Goal: Information Seeking & Learning: Learn about a topic

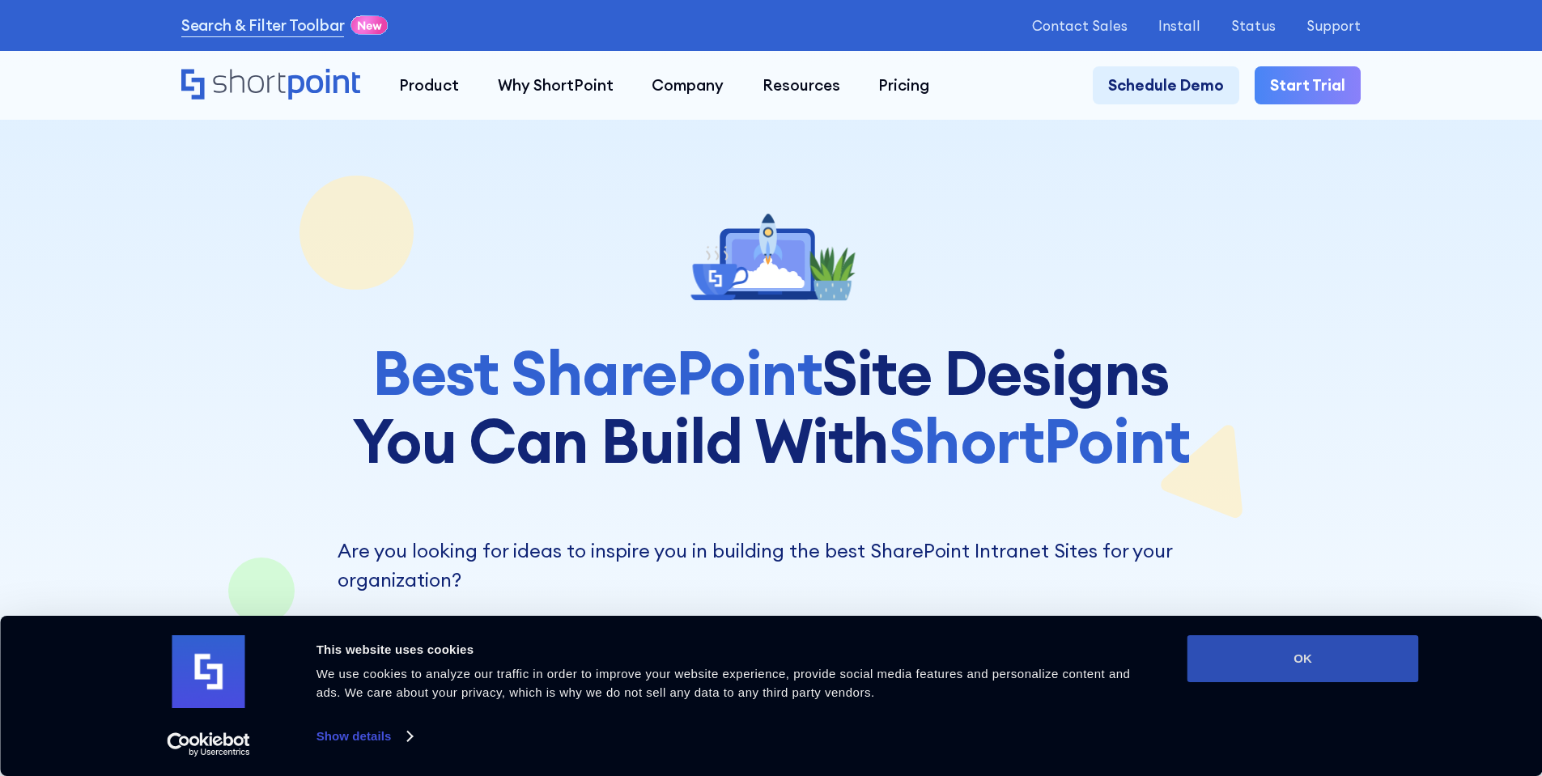
click at [1374, 642] on button "OK" at bounding box center [1302, 658] width 231 height 47
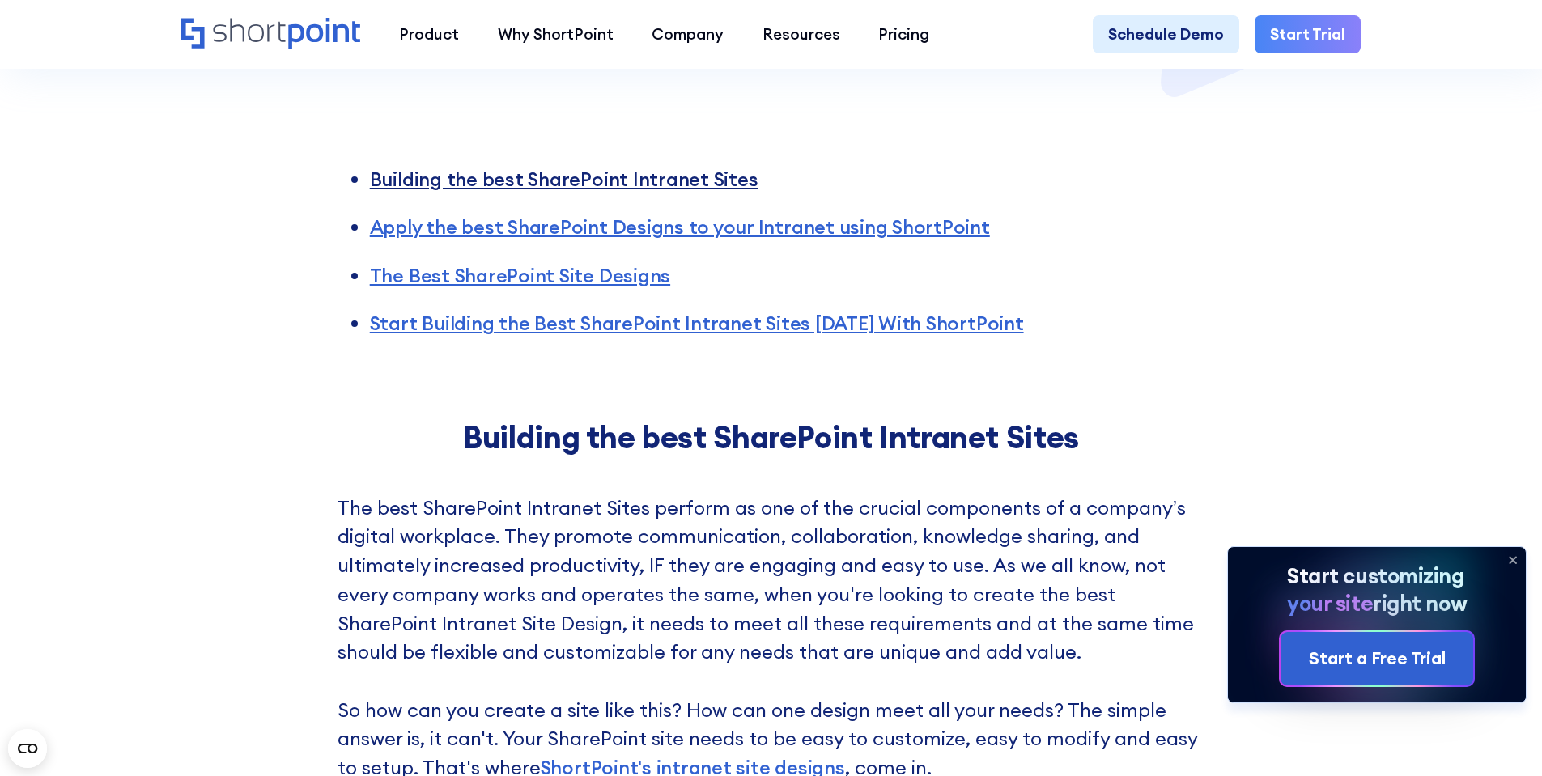
scroll to position [1376, 0]
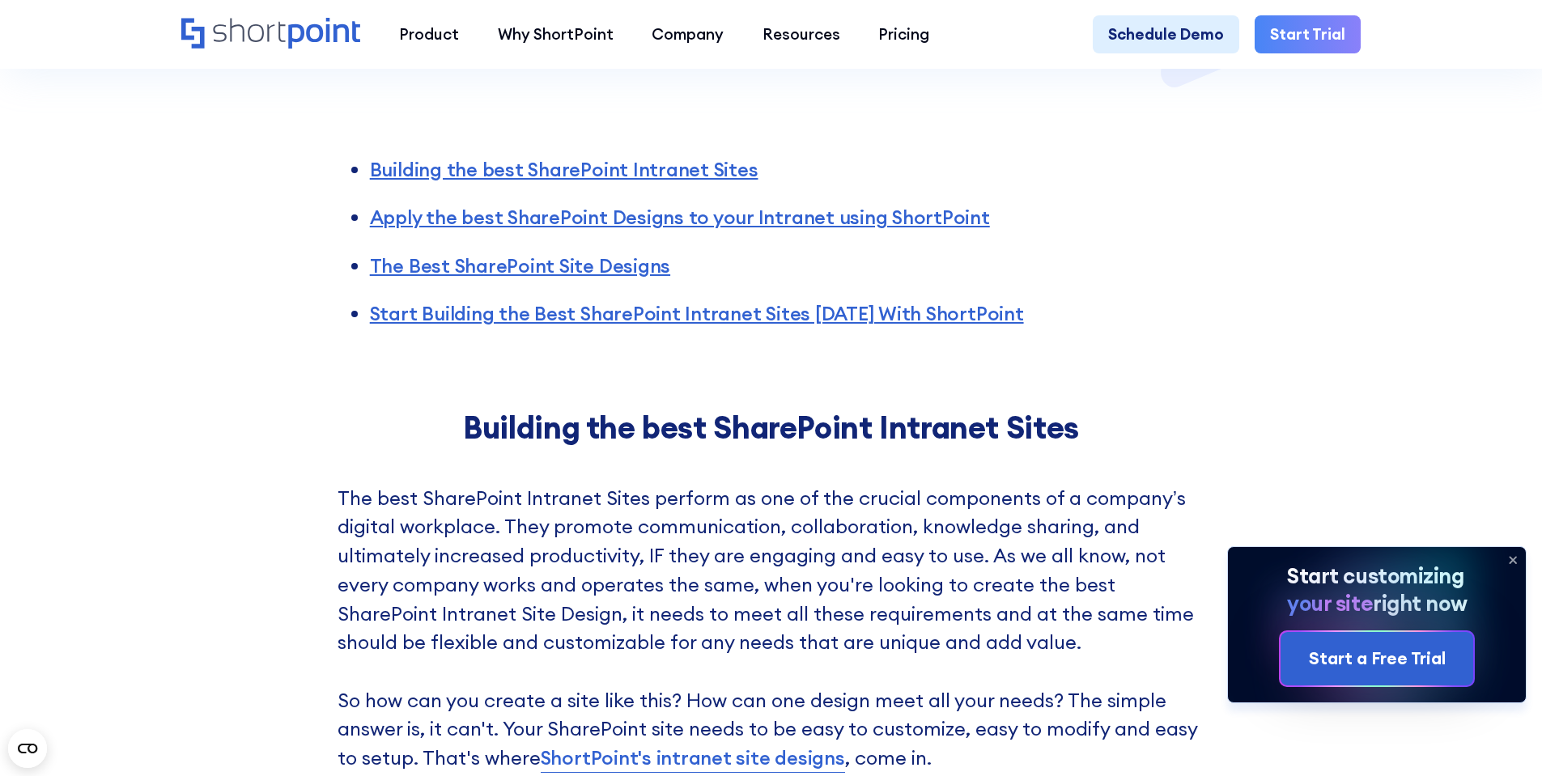
click at [1158, 219] on ul "Building the best SharePoint Intranet Sites Apply the best SharePoint Designs t…" at bounding box center [771, 233] width 868 height 189
click at [656, 157] on link "Building the best SharePoint Intranet Sites" at bounding box center [564, 169] width 388 height 24
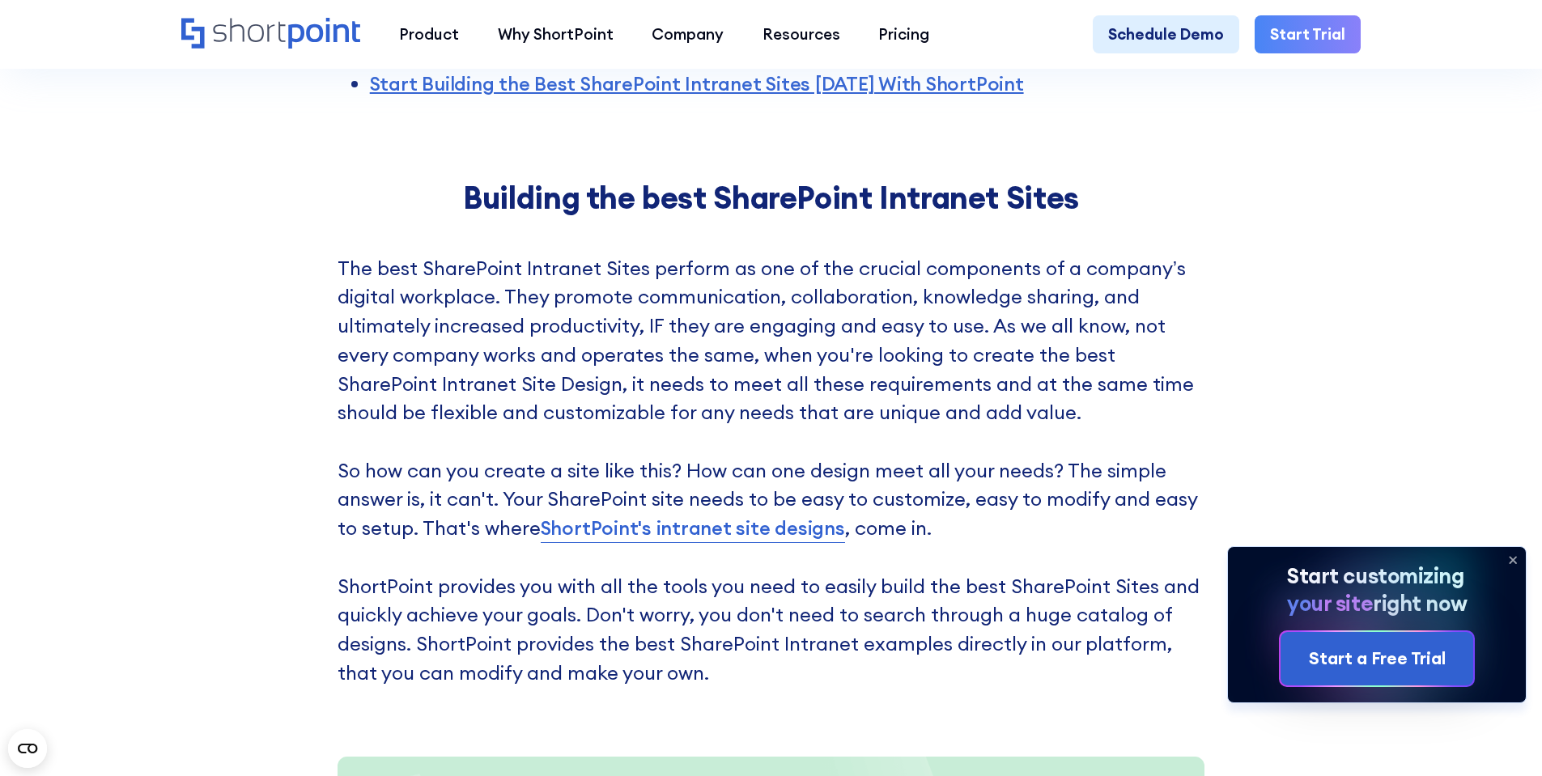
scroll to position [1607, 0]
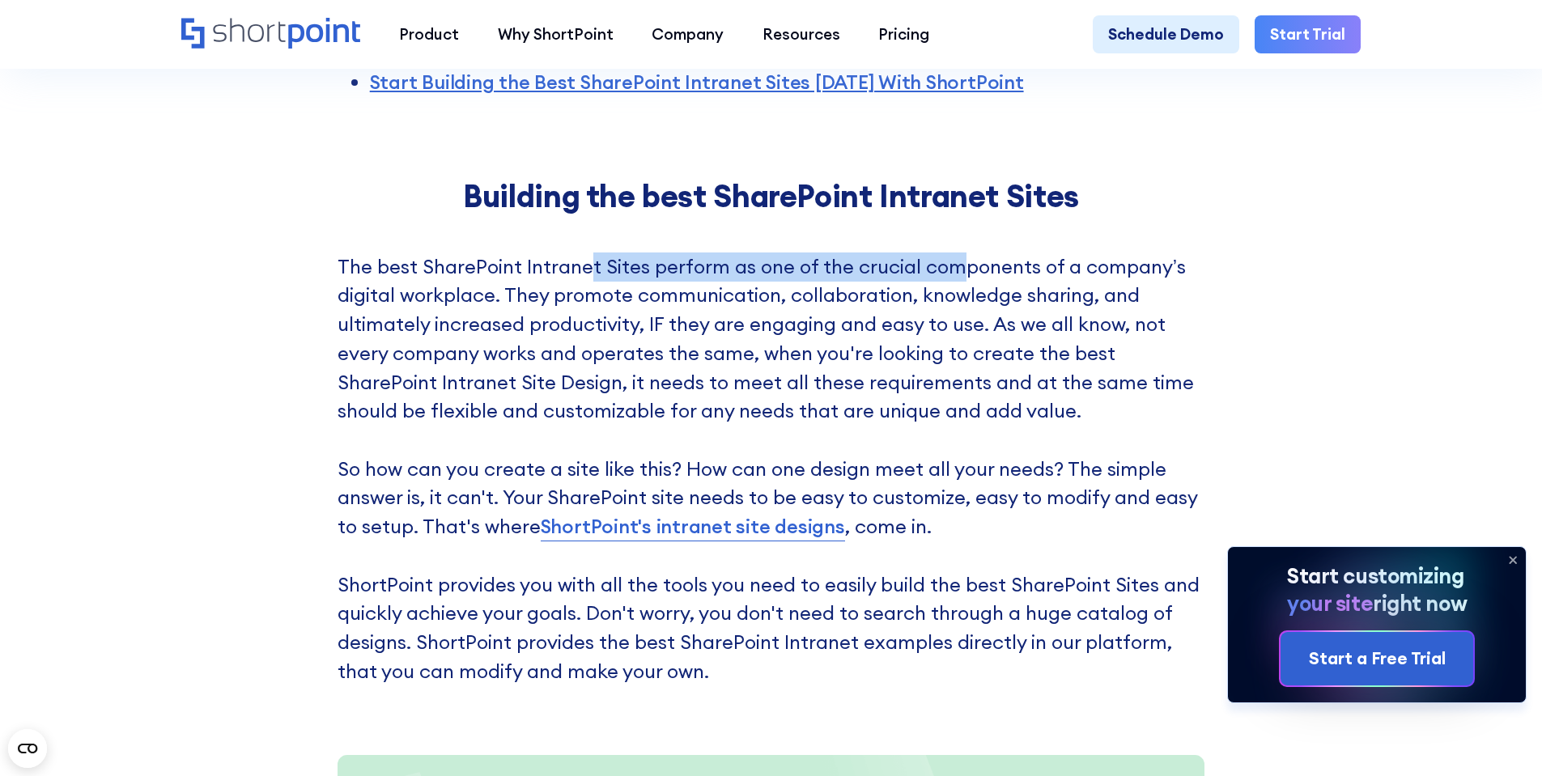
drag, startPoint x: 587, startPoint y: 247, endPoint x: 951, endPoint y: 256, distance: 364.3
click at [951, 256] on p "The best SharePoint Intranet Sites perform as one of the crucial components of …" at bounding box center [771, 470] width 868 height 434
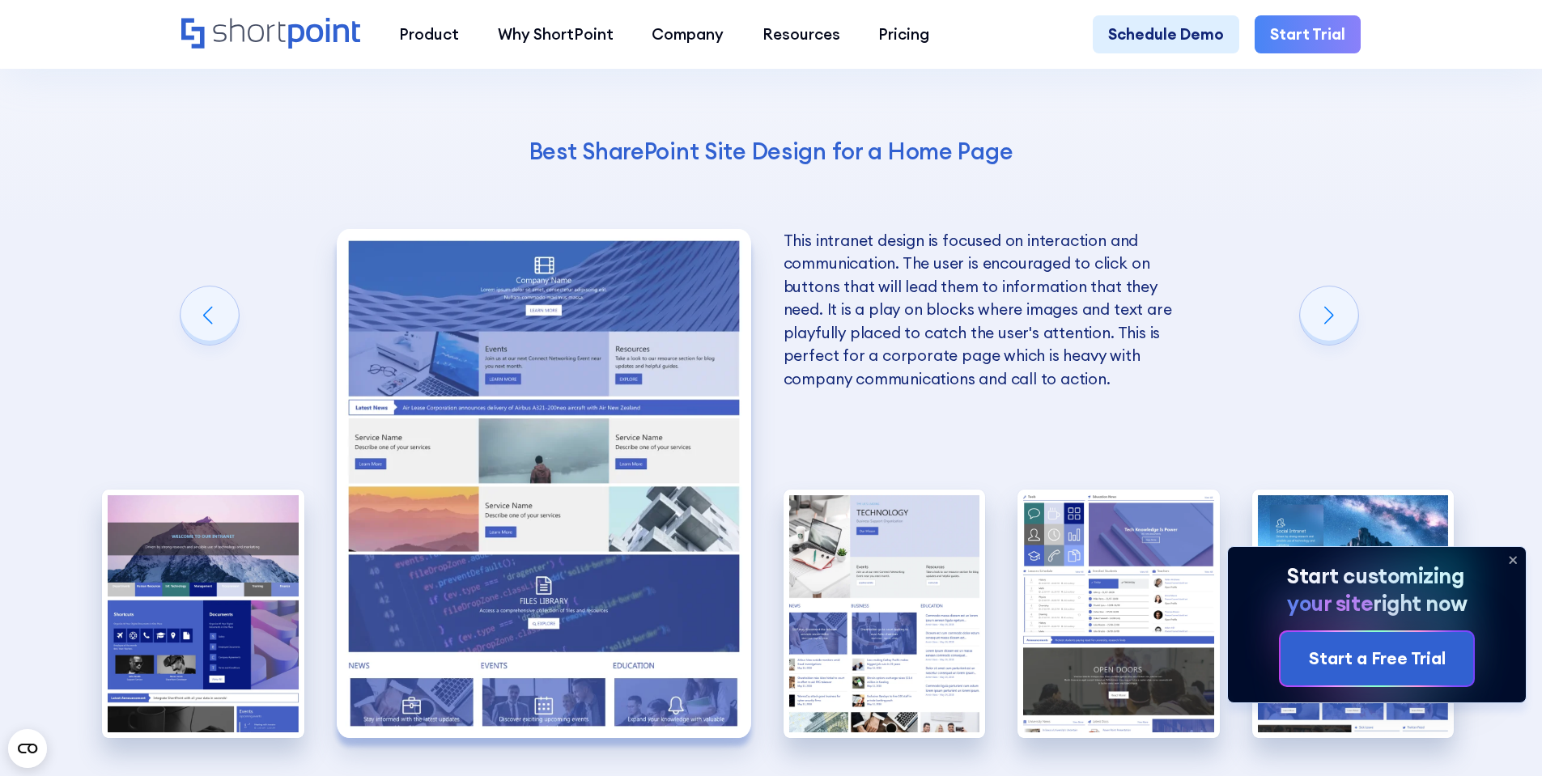
scroll to position [3792, 0]
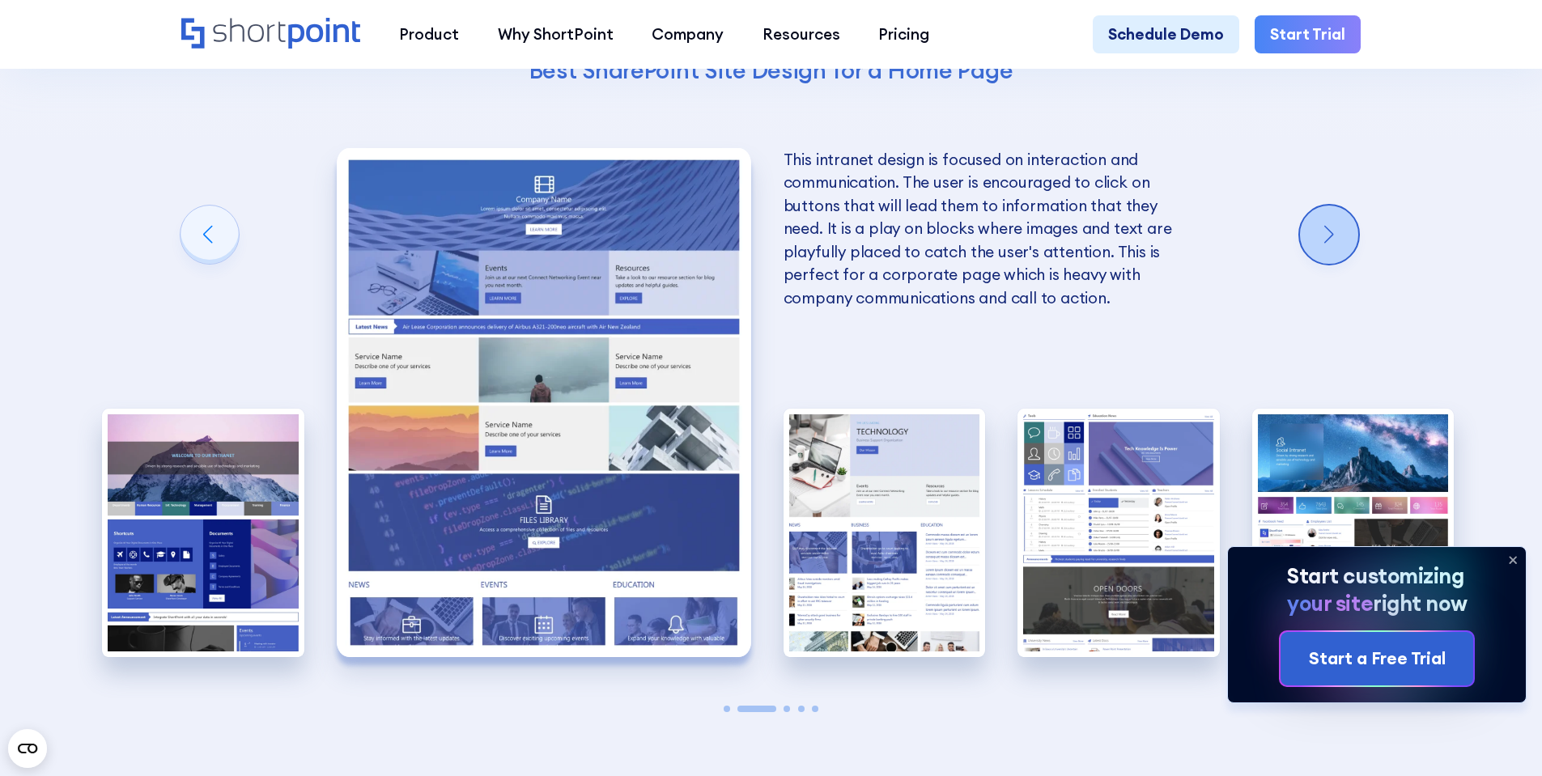
click at [1319, 237] on div "Next slide" at bounding box center [1329, 235] width 58 height 58
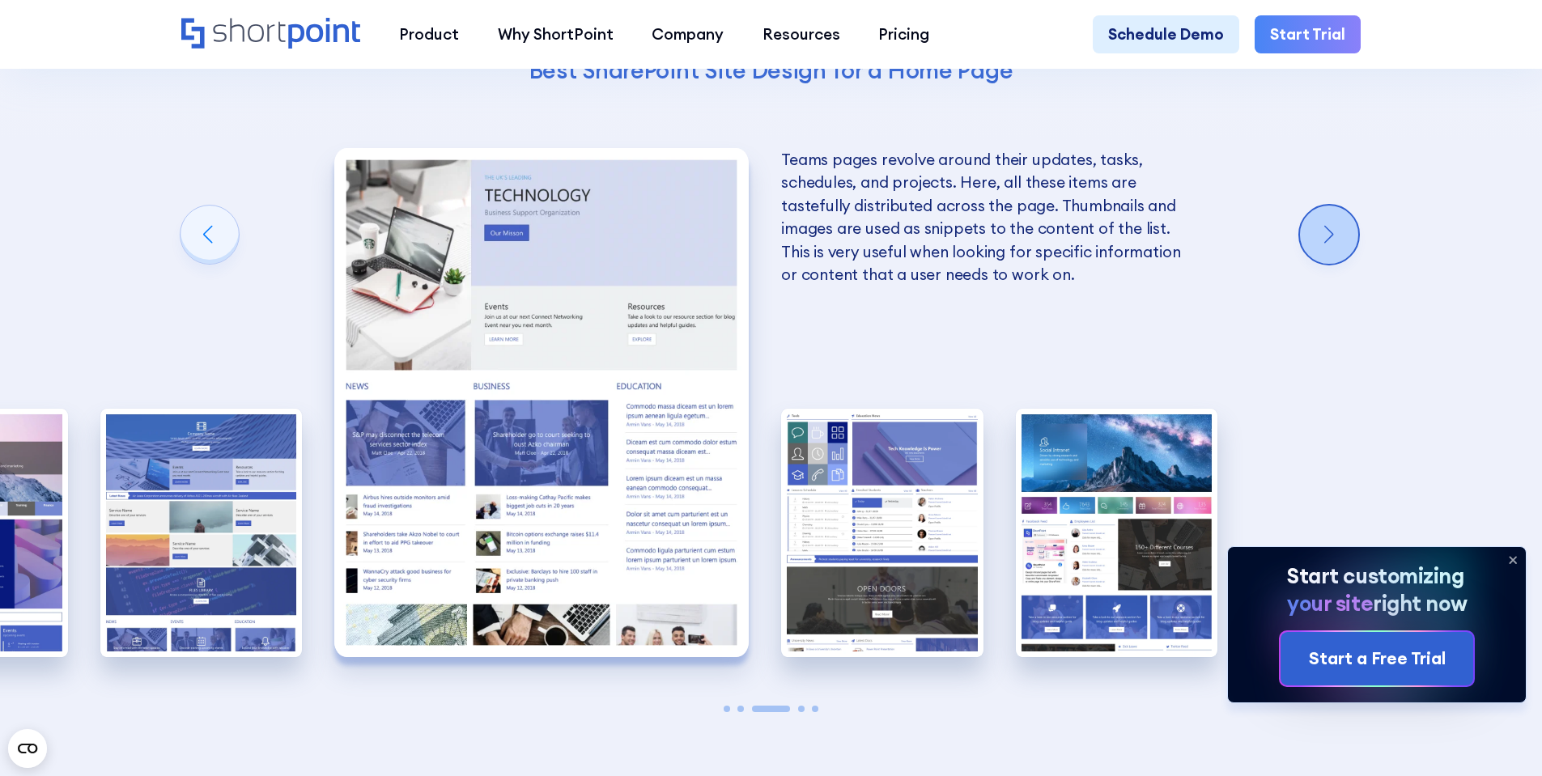
click at [1319, 237] on div "Next slide" at bounding box center [1329, 235] width 58 height 58
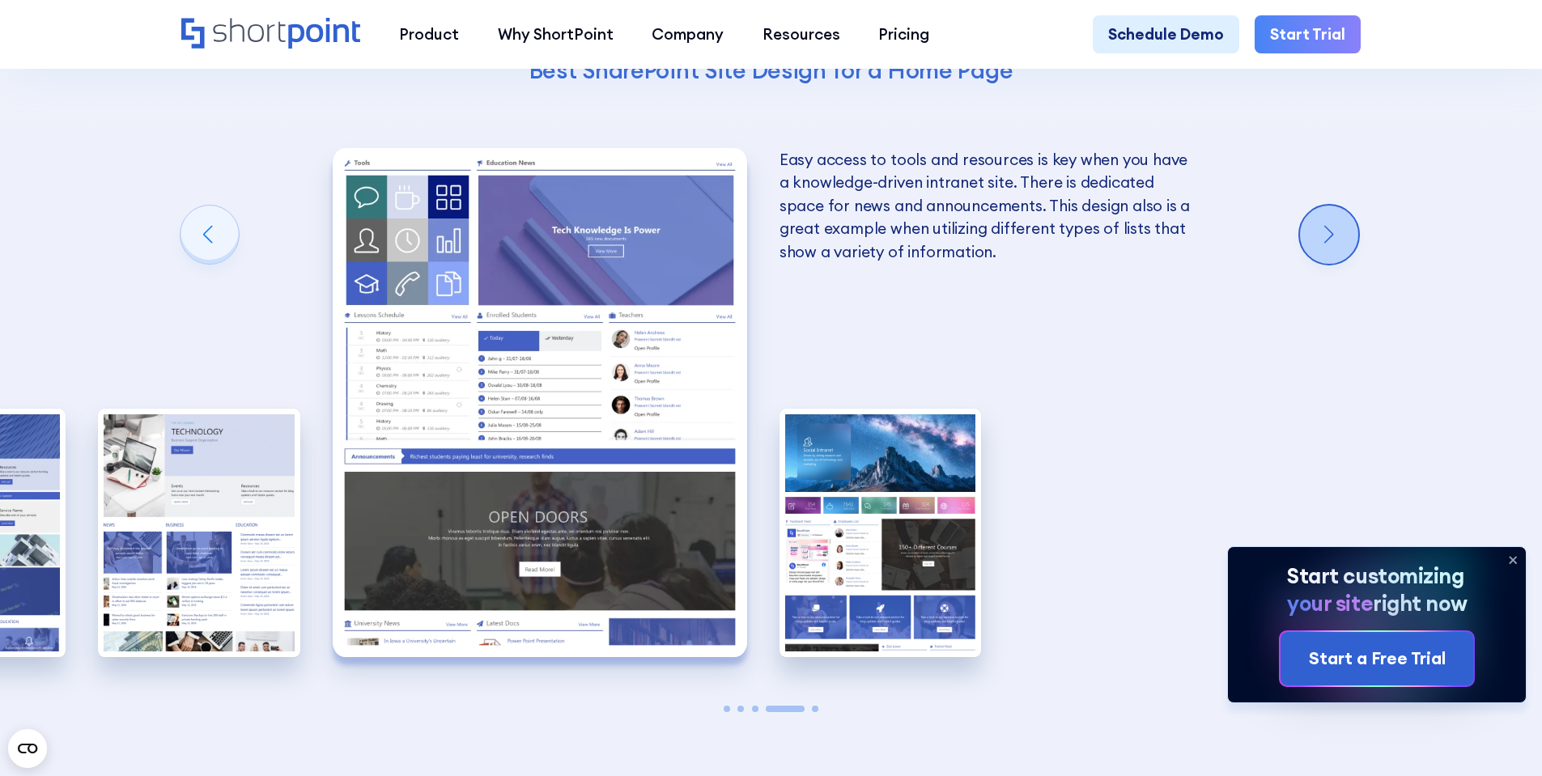
click at [1316, 239] on div "Next slide" at bounding box center [1329, 235] width 58 height 58
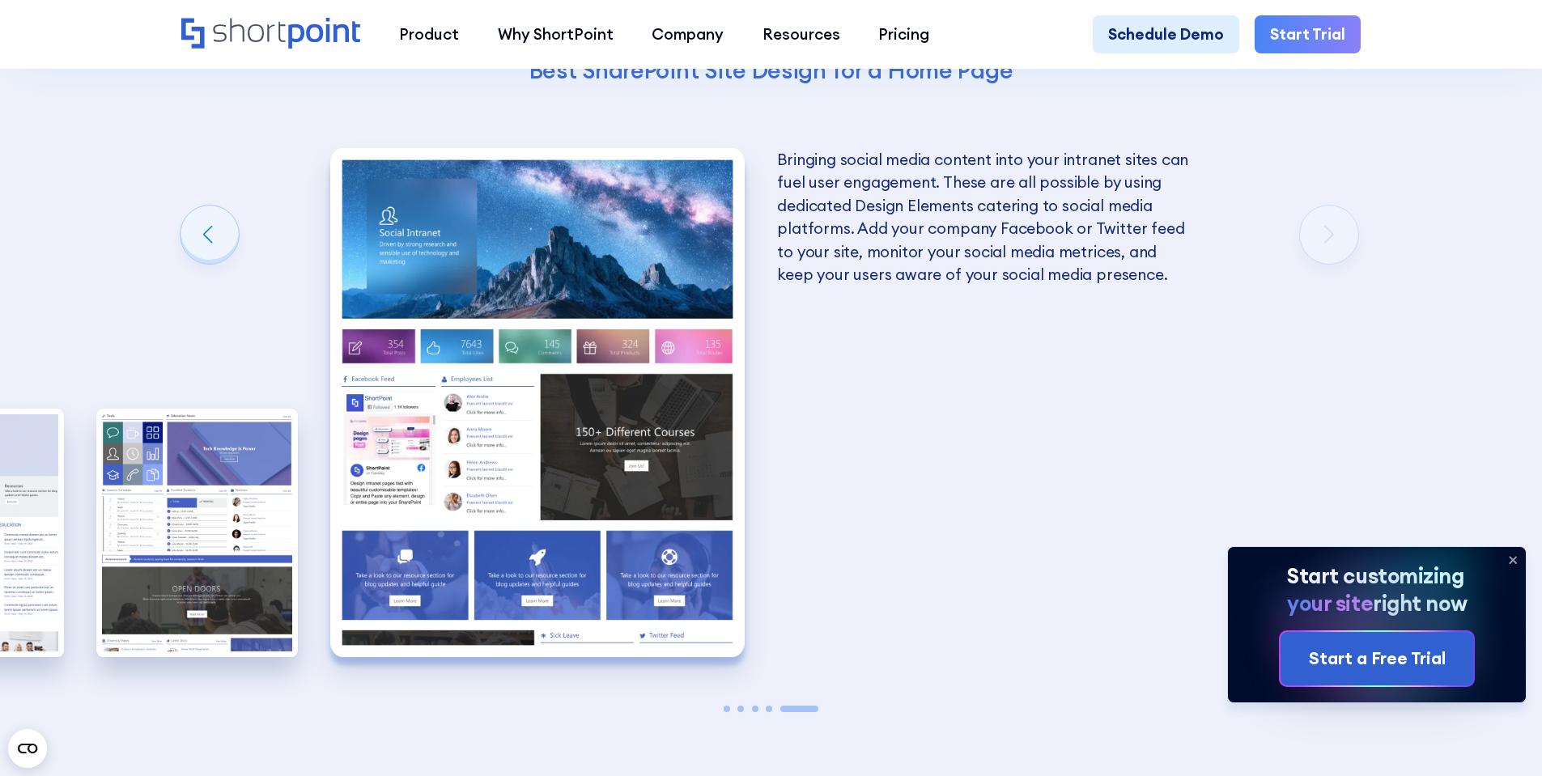
click at [172, 239] on div "The Best SharePoint Site Designs Here are some of the best SharePoint Site Desi…" at bounding box center [771, 252] width 1542 height 1288
click at [215, 237] on div "Previous slide" at bounding box center [209, 235] width 58 height 58
